Goal: Task Accomplishment & Management: Manage account settings

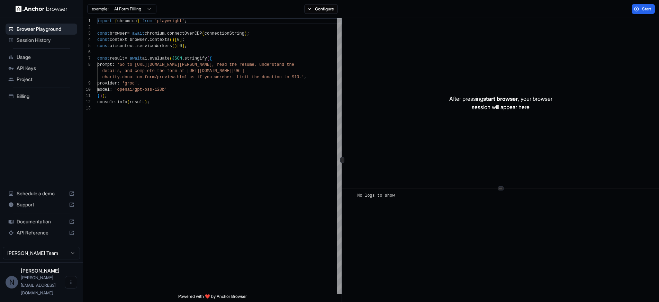
scroll to position [50, 0]
click at [22, 70] on span "API Keys" at bounding box center [46, 68] width 58 height 7
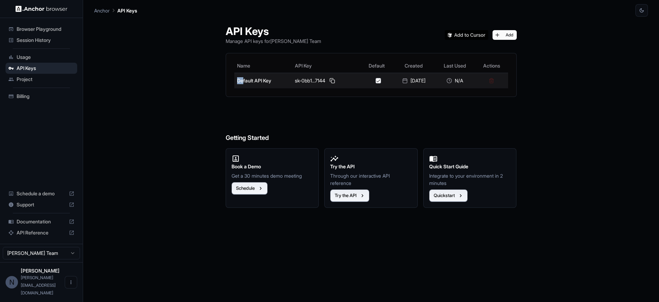
drag, startPoint x: 240, startPoint y: 78, endPoint x: 257, endPoint y: 80, distance: 17.8
click at [247, 80] on td "Default API Key" at bounding box center [263, 81] width 58 height 16
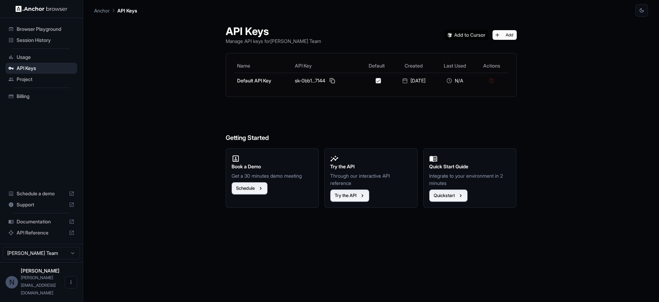
drag, startPoint x: 300, startPoint y: 108, endPoint x: 310, endPoint y: 98, distance: 14.7
click at [301, 108] on h6 "Getting Started" at bounding box center [371, 124] width 291 height 38
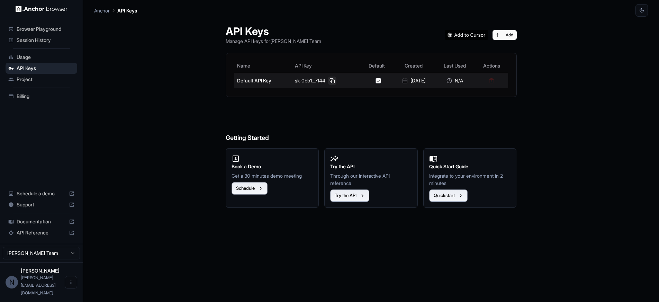
click at [332, 80] on button at bounding box center [332, 81] width 8 height 8
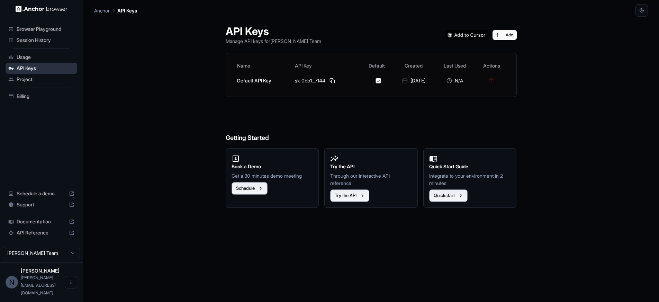
click at [37, 65] on span "API Keys" at bounding box center [46, 68] width 58 height 7
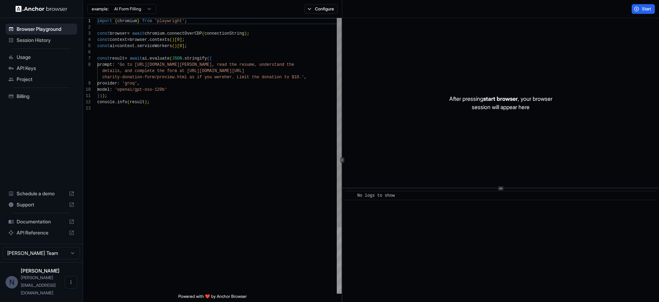
scroll to position [50, 0]
